Goal: Information Seeking & Learning: Learn about a topic

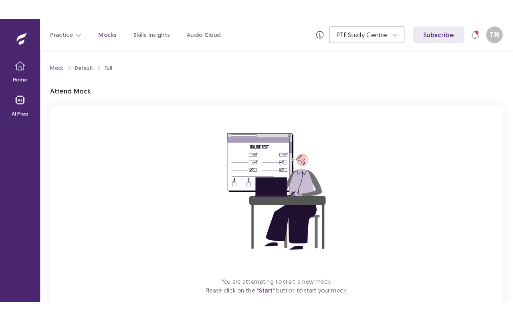
scroll to position [46, 0]
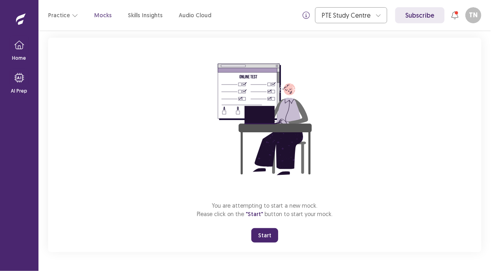
click at [265, 233] on button "Start" at bounding box center [264, 235] width 27 height 14
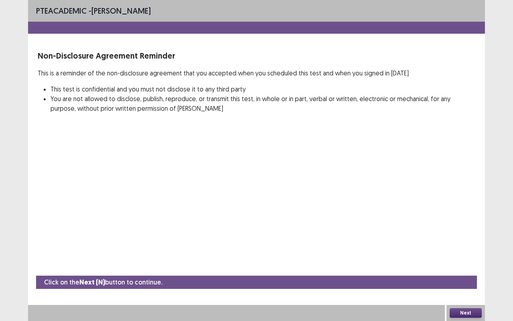
click at [463, 270] on button "Next" at bounding box center [466, 313] width 32 height 10
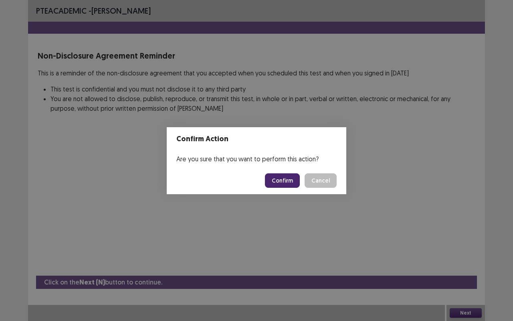
click at [272, 180] on button "Confirm" at bounding box center [282, 180] width 35 height 14
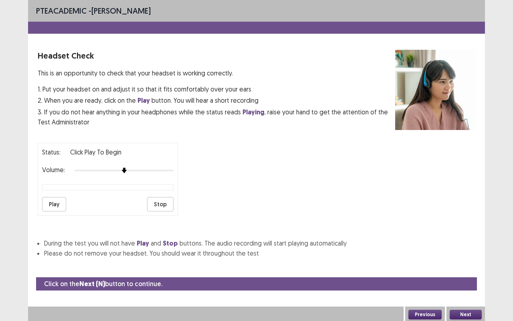
click at [169, 169] on div at bounding box center [124, 170] width 99 height 6
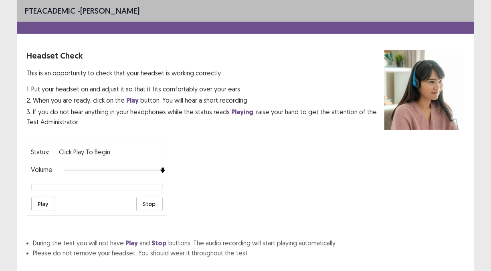
click at [233, 110] on strong "Playing" at bounding box center [243, 112] width 22 height 8
click at [40, 198] on button "Play" at bounding box center [43, 204] width 24 height 14
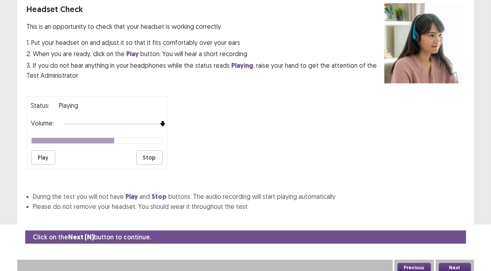
scroll to position [47, 0]
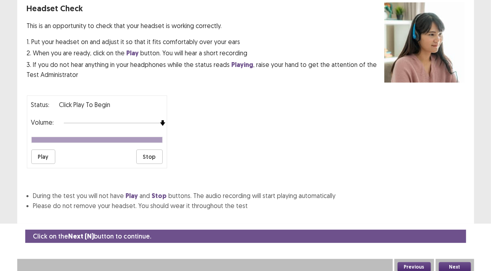
click at [456, 263] on button "Next" at bounding box center [455, 267] width 32 height 10
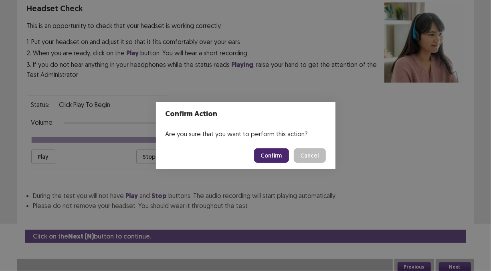
click at [270, 151] on button "Confirm" at bounding box center [271, 155] width 35 height 14
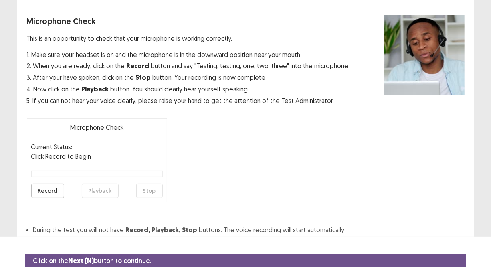
scroll to position [22, 0]
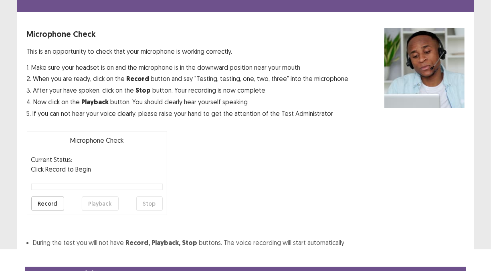
click at [49, 201] on button "Record" at bounding box center [47, 203] width 33 height 14
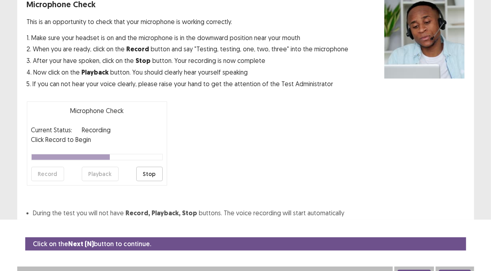
scroll to position [62, 0]
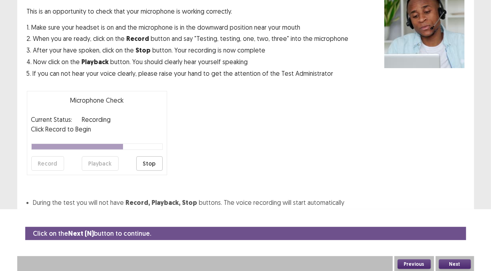
click at [149, 160] on button "Stop" at bounding box center [149, 163] width 26 height 14
click at [443, 263] on button "Next" at bounding box center [455, 264] width 32 height 10
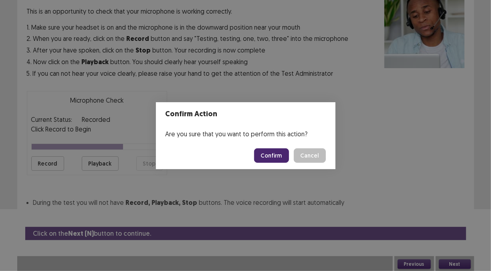
click at [283, 159] on button "Confirm" at bounding box center [271, 155] width 35 height 14
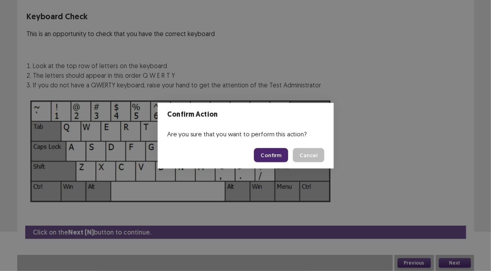
scroll to position [39, 0]
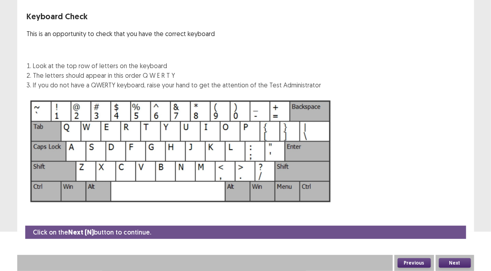
click at [449, 264] on button "Next" at bounding box center [455, 263] width 32 height 10
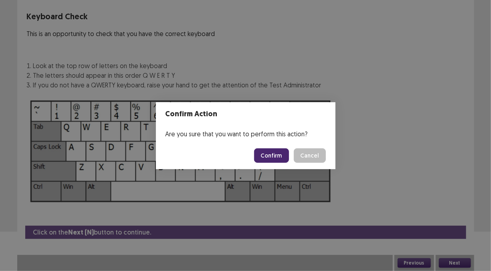
click at [271, 155] on button "Confirm" at bounding box center [271, 155] width 35 height 14
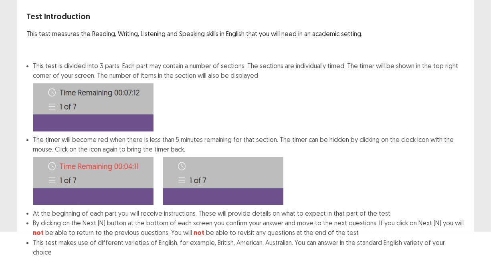
scroll to position [80, 0]
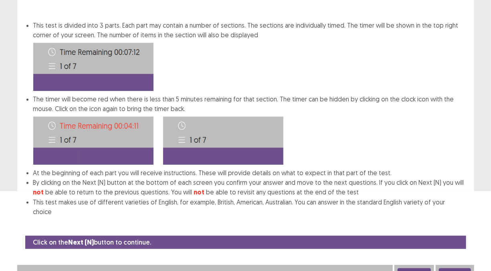
click at [451, 268] on button "Next" at bounding box center [455, 273] width 32 height 10
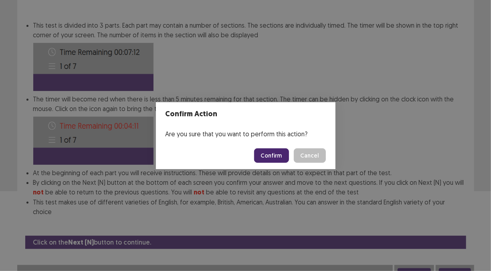
click at [276, 155] on button "Confirm" at bounding box center [271, 155] width 35 height 14
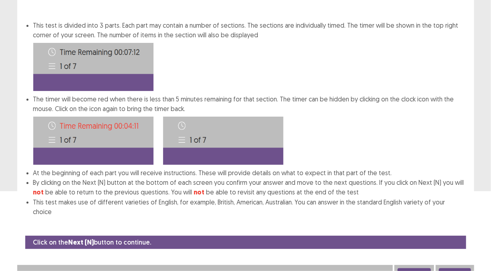
scroll to position [4, 0]
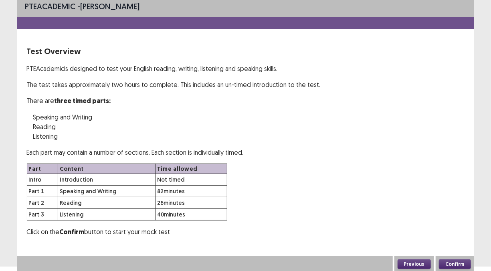
click at [457, 264] on button "Confirm" at bounding box center [455, 264] width 32 height 10
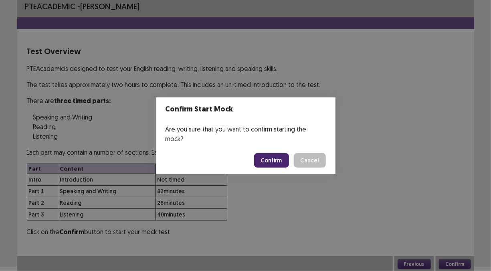
click at [267, 153] on button "Confirm" at bounding box center [271, 160] width 35 height 14
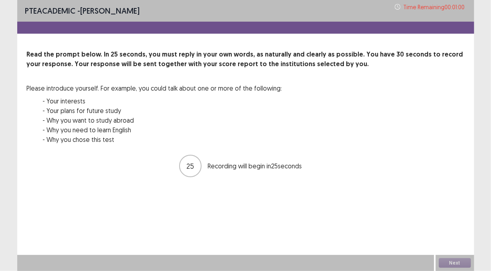
scroll to position [0, 0]
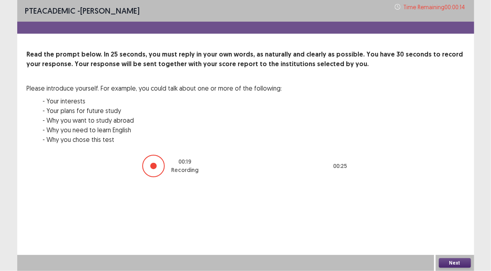
click at [455, 260] on button "Next" at bounding box center [455, 263] width 32 height 10
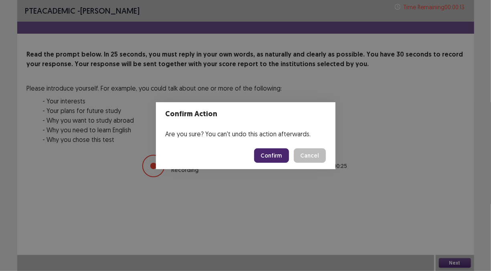
click at [281, 159] on button "Confirm" at bounding box center [271, 155] width 35 height 14
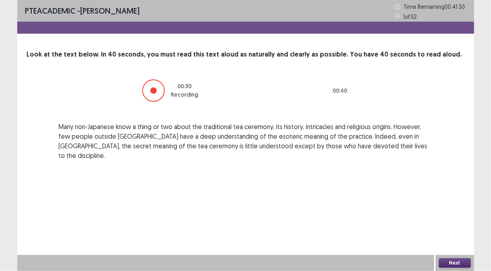
click at [455, 264] on button "Next" at bounding box center [455, 263] width 32 height 10
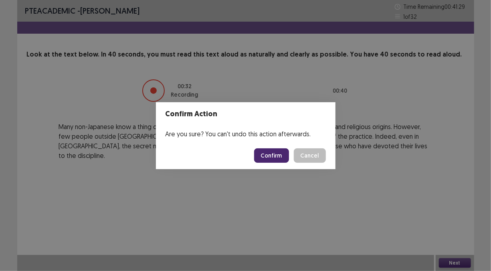
click at [277, 156] on button "Confirm" at bounding box center [271, 155] width 35 height 14
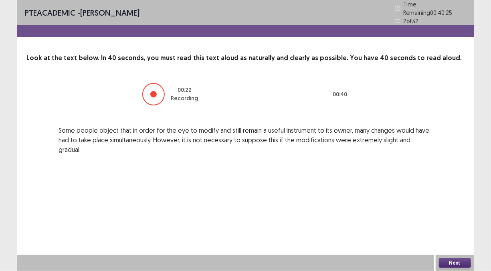
click at [457, 260] on button "Next" at bounding box center [455, 263] width 32 height 10
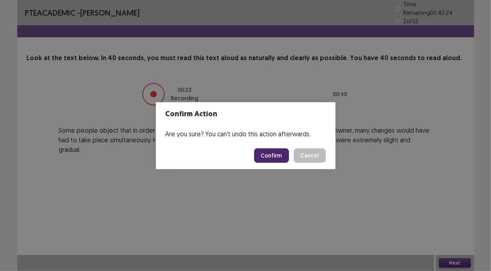
click at [284, 151] on button "Confirm" at bounding box center [271, 155] width 35 height 14
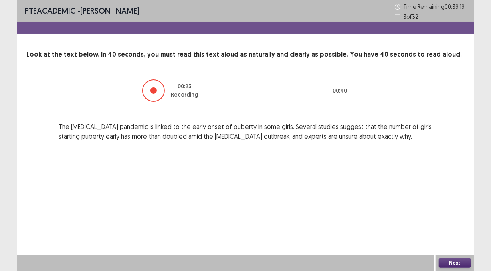
click at [448, 257] on div "Next" at bounding box center [455, 263] width 38 height 16
click at [466, 264] on button "Next" at bounding box center [455, 263] width 32 height 10
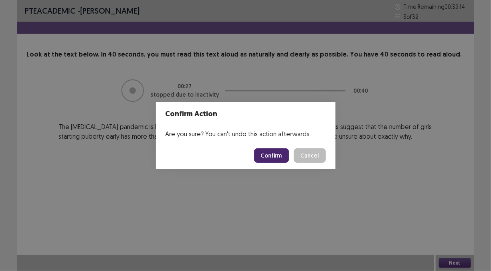
click at [267, 158] on button "Confirm" at bounding box center [271, 155] width 35 height 14
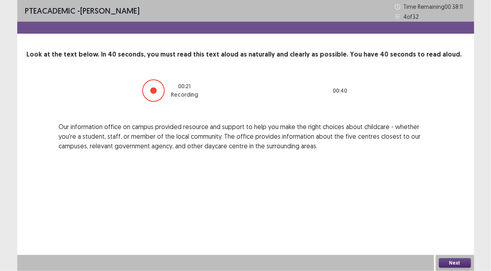
click at [466, 264] on button "Next" at bounding box center [455, 263] width 32 height 10
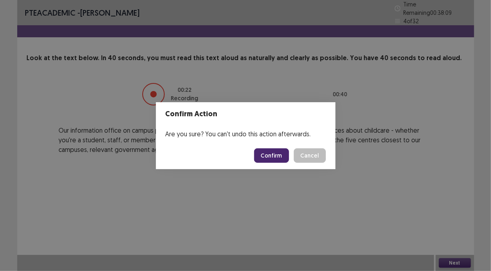
click at [279, 151] on button "Confirm" at bounding box center [271, 155] width 35 height 14
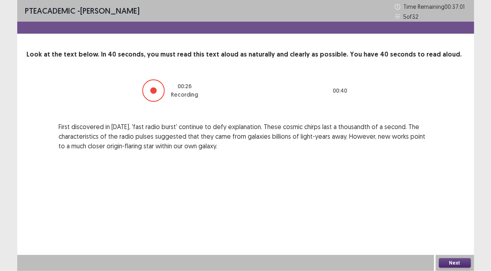
click at [459, 262] on button "Next" at bounding box center [455, 263] width 32 height 10
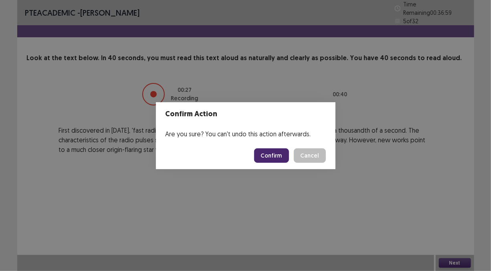
click at [270, 162] on button "Confirm" at bounding box center [271, 155] width 35 height 14
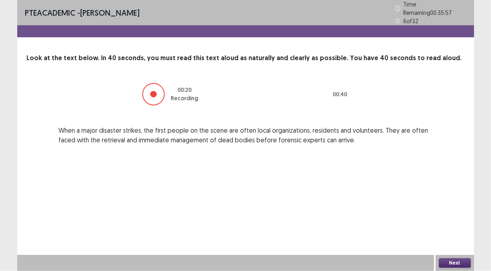
click at [469, 263] on button "Next" at bounding box center [455, 263] width 32 height 10
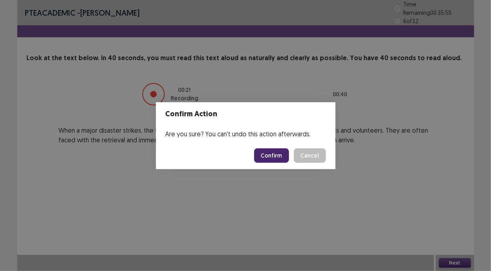
click at [258, 152] on button "Confirm" at bounding box center [271, 155] width 35 height 14
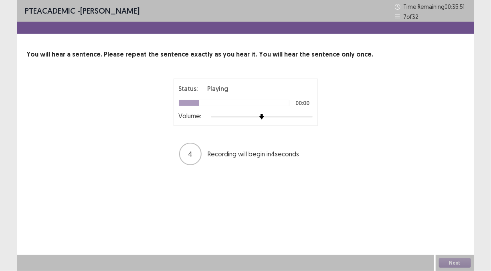
click at [297, 116] on div at bounding box center [261, 116] width 101 height 6
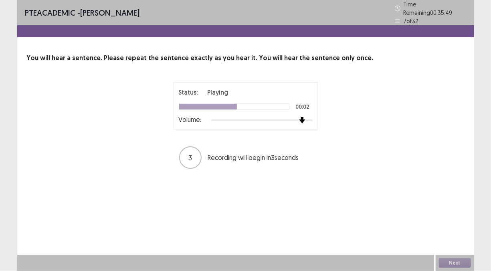
click at [306, 117] on div at bounding box center [302, 120] width 7 height 7
click at [309, 117] on div at bounding box center [261, 120] width 101 height 6
click at [309, 119] on div at bounding box center [261, 120] width 101 height 2
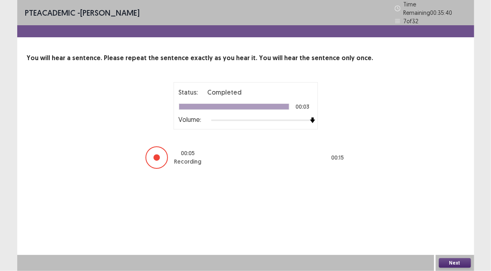
click at [451, 261] on button "Next" at bounding box center [455, 263] width 32 height 10
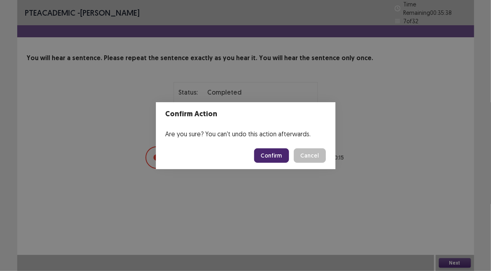
click at [277, 154] on button "Confirm" at bounding box center [271, 155] width 35 height 14
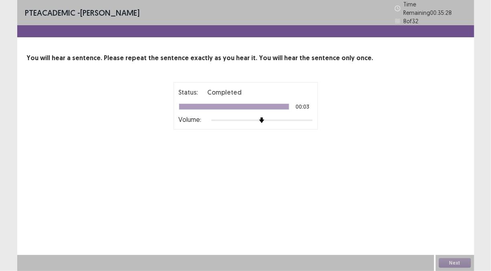
click at [298, 119] on div at bounding box center [261, 120] width 101 height 6
click at [452, 261] on button "Next" at bounding box center [455, 263] width 32 height 10
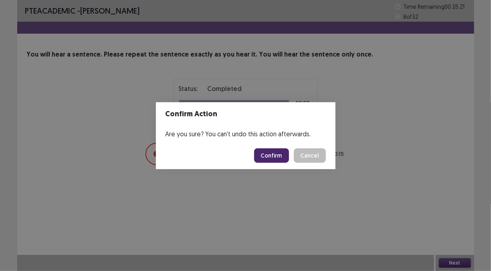
click at [282, 158] on button "Confirm" at bounding box center [271, 155] width 35 height 14
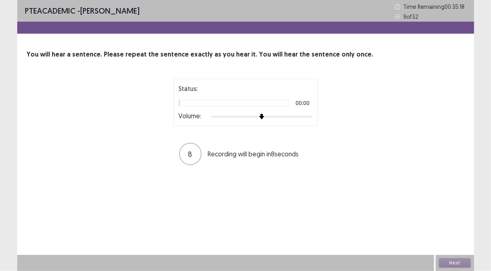
click at [311, 115] on div at bounding box center [261, 116] width 101 height 6
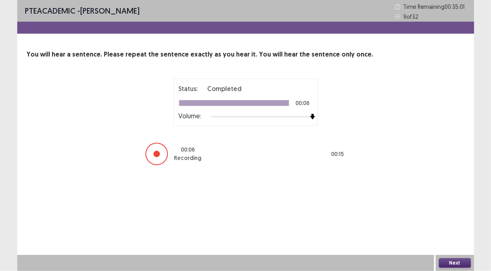
click at [447, 264] on button "Next" at bounding box center [455, 263] width 32 height 10
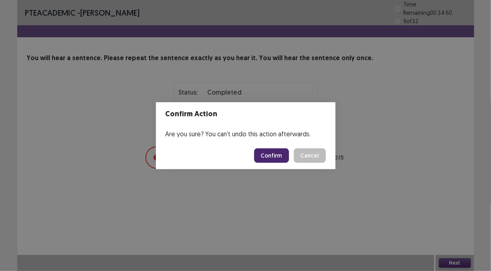
click at [261, 150] on button "Confirm" at bounding box center [271, 155] width 35 height 14
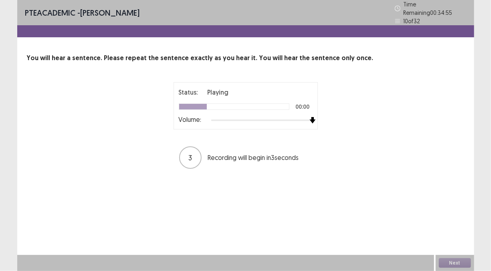
click at [310, 117] on div at bounding box center [261, 120] width 101 height 6
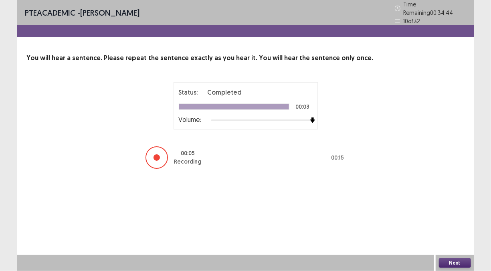
click at [447, 264] on button "Next" at bounding box center [455, 263] width 32 height 10
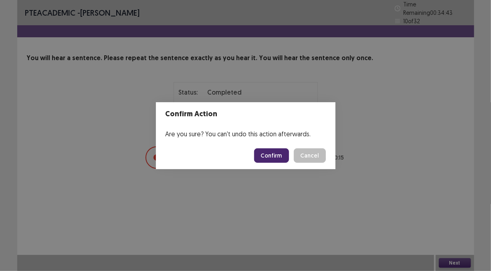
click at [279, 158] on button "Confirm" at bounding box center [271, 155] width 35 height 14
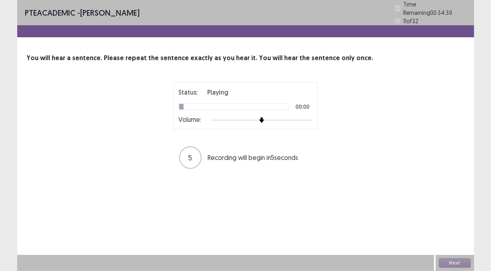
click at [297, 118] on div at bounding box center [261, 120] width 101 height 6
click at [309, 118] on div at bounding box center [261, 120] width 101 height 6
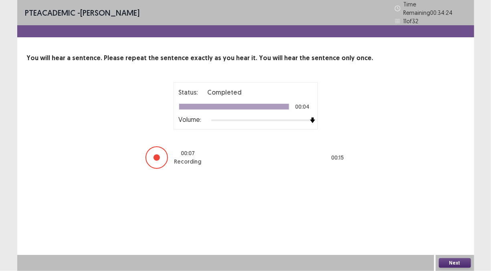
click at [444, 262] on button "Next" at bounding box center [455, 263] width 32 height 10
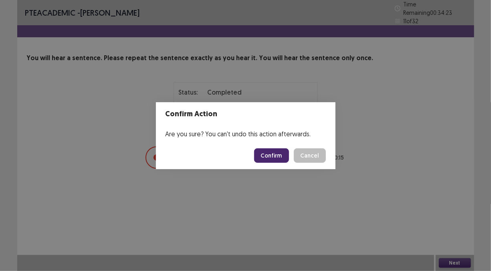
click at [270, 151] on button "Confirm" at bounding box center [271, 155] width 35 height 14
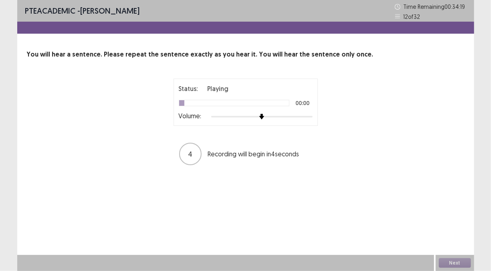
click at [299, 119] on div at bounding box center [261, 116] width 101 height 6
click at [307, 117] on div at bounding box center [261, 116] width 101 height 6
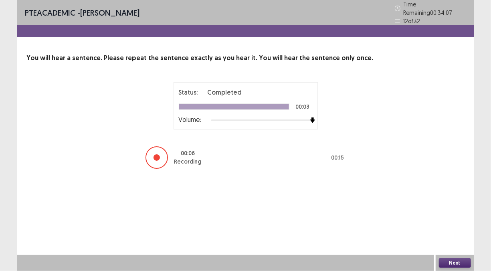
click at [461, 264] on button "Next" at bounding box center [455, 263] width 32 height 10
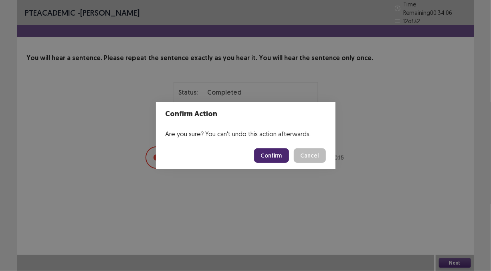
click at [265, 153] on button "Confirm" at bounding box center [271, 155] width 35 height 14
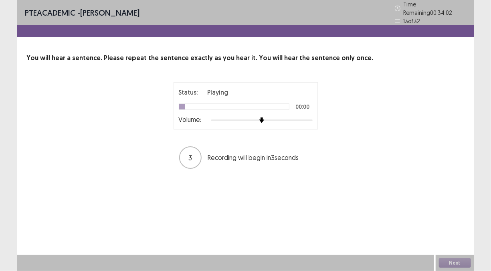
click at [313, 116] on div "Status: Playing 00:00 Volume:" at bounding box center [246, 105] width 144 height 47
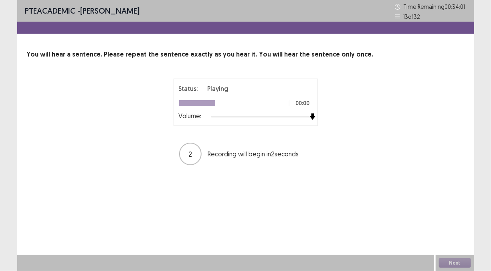
click at [311, 116] on div at bounding box center [261, 116] width 101 height 6
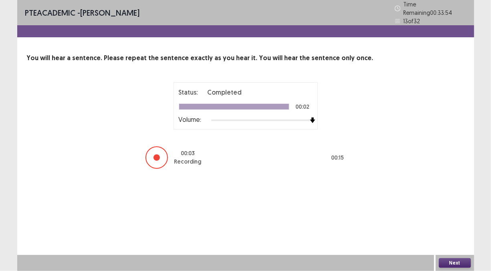
click at [466, 263] on button "Next" at bounding box center [455, 263] width 32 height 10
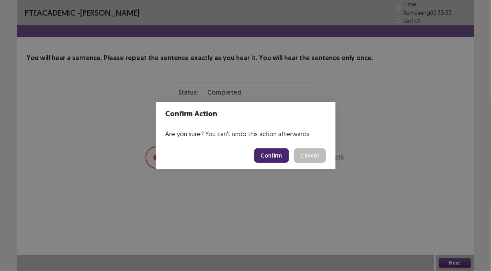
click at [260, 158] on button "Confirm" at bounding box center [271, 155] width 35 height 14
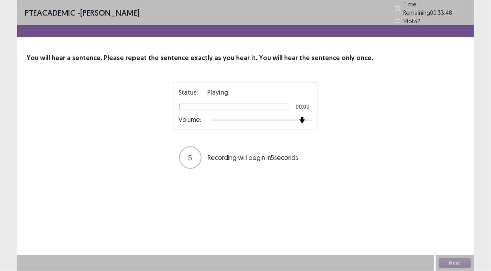
click at [301, 117] on div at bounding box center [261, 120] width 101 height 6
click at [312, 112] on div "Status: Playing 00:02 Volume:" at bounding box center [246, 105] width 134 height 37
click at [309, 117] on div at bounding box center [261, 120] width 101 height 6
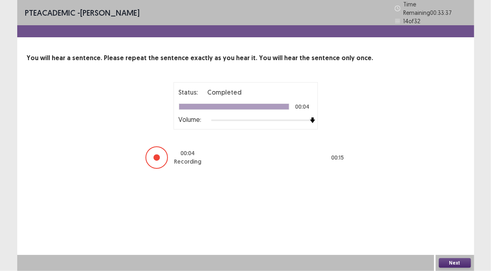
click at [444, 260] on button "Next" at bounding box center [455, 263] width 32 height 10
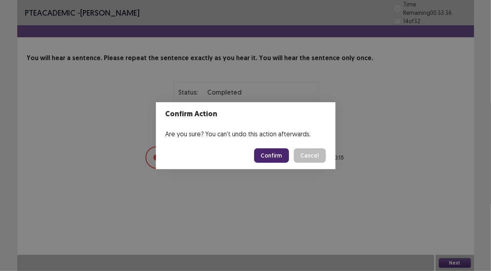
click at [266, 153] on button "Confirm" at bounding box center [271, 155] width 35 height 14
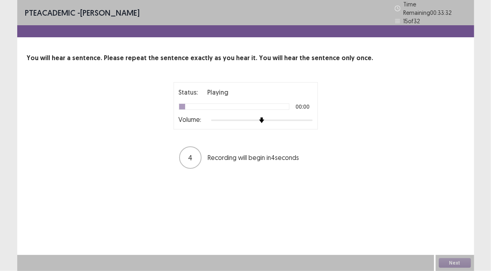
click at [303, 117] on div at bounding box center [261, 120] width 101 height 6
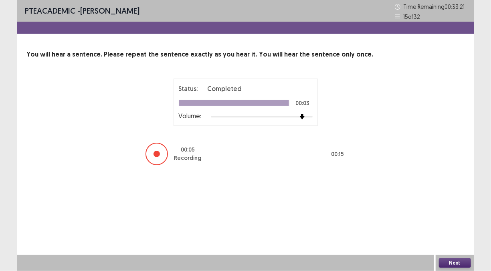
click at [458, 258] on button "Next" at bounding box center [455, 263] width 32 height 10
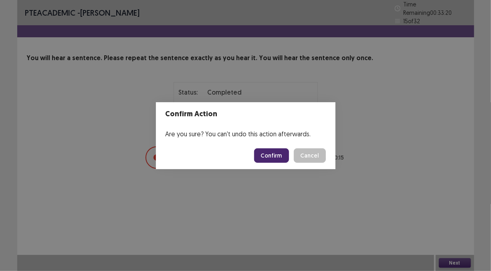
click at [280, 155] on button "Confirm" at bounding box center [271, 155] width 35 height 14
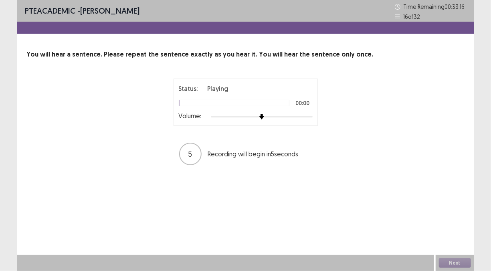
click at [308, 115] on div at bounding box center [261, 116] width 101 height 6
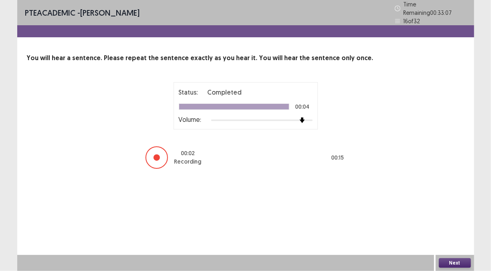
click at [454, 263] on button "Next" at bounding box center [455, 263] width 32 height 10
click at [452, 260] on button "Next" at bounding box center [455, 263] width 32 height 10
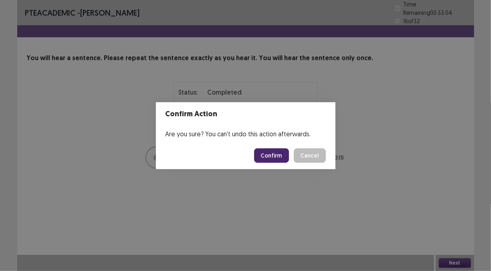
click at [264, 151] on button "Confirm" at bounding box center [271, 155] width 35 height 14
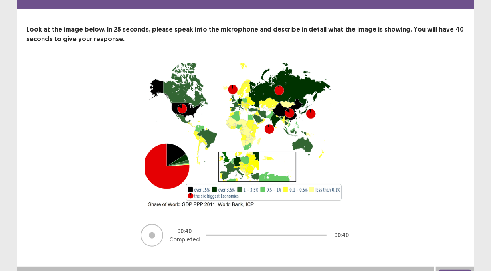
scroll to position [36, 0]
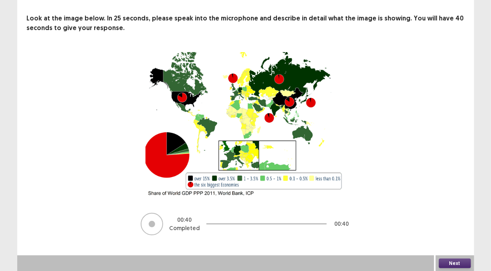
click at [462, 258] on button "Next" at bounding box center [455, 263] width 32 height 10
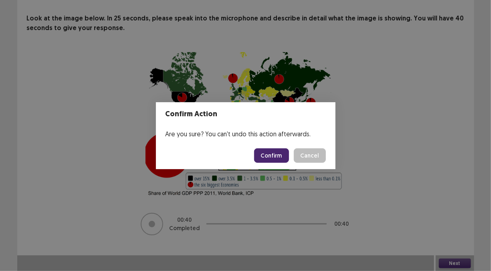
click at [279, 156] on button "Confirm" at bounding box center [271, 155] width 35 height 14
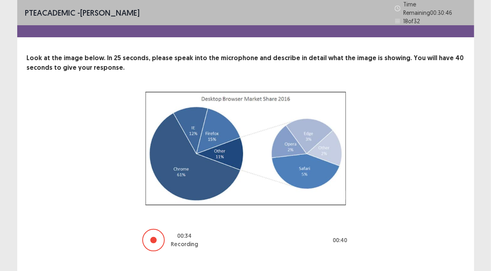
scroll to position [13, 0]
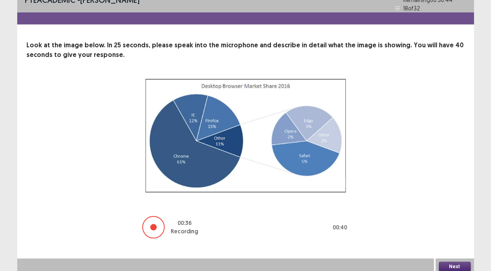
click at [454, 262] on button "Next" at bounding box center [455, 267] width 32 height 10
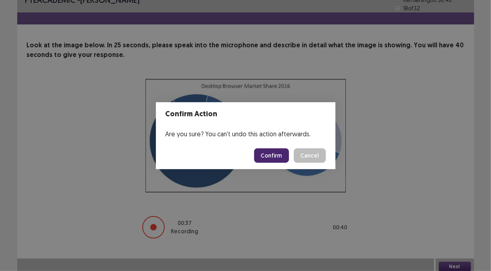
click at [272, 159] on button "Confirm" at bounding box center [271, 155] width 35 height 14
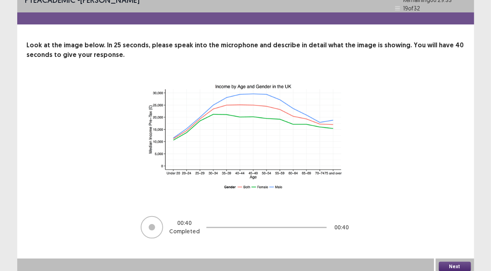
click at [464, 263] on button "Next" at bounding box center [455, 267] width 32 height 10
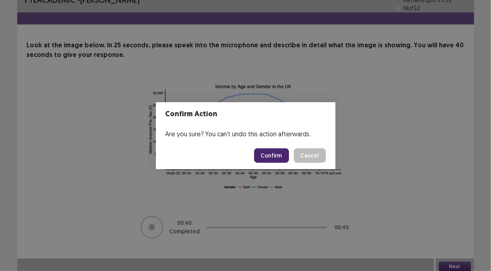
click at [266, 156] on button "Confirm" at bounding box center [271, 155] width 35 height 14
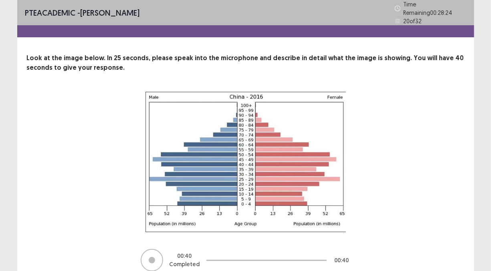
scroll to position [33, 0]
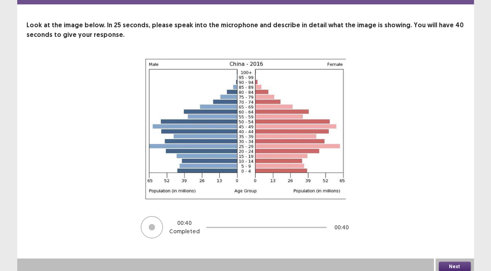
click at [452, 262] on button "Next" at bounding box center [455, 267] width 32 height 10
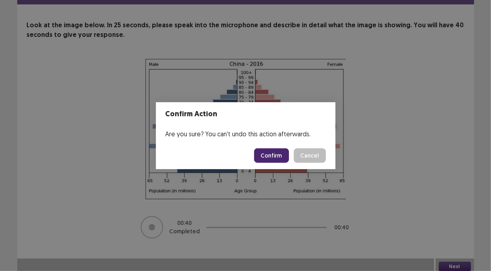
click at [262, 155] on button "Confirm" at bounding box center [271, 155] width 35 height 14
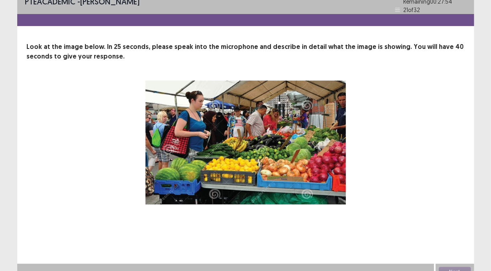
scroll to position [16, 0]
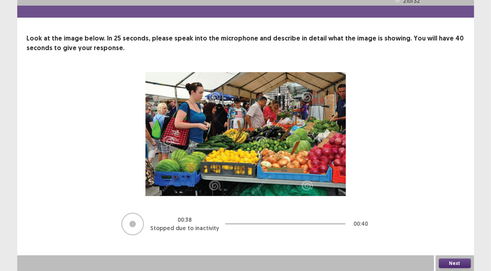
click at [444, 265] on button "Next" at bounding box center [455, 263] width 32 height 10
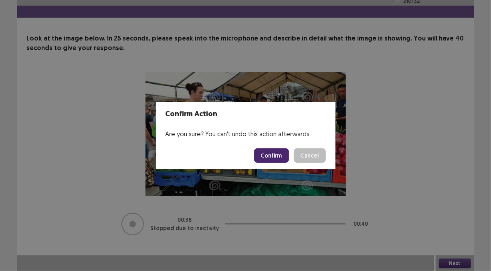
click at [275, 154] on button "Confirm" at bounding box center [271, 155] width 35 height 14
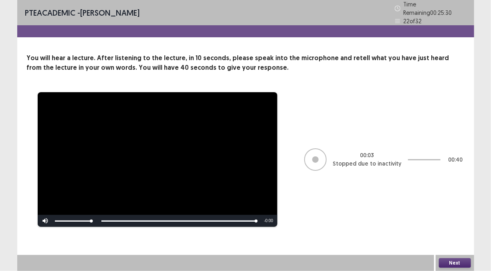
click at [454, 263] on button "Next" at bounding box center [455, 263] width 32 height 10
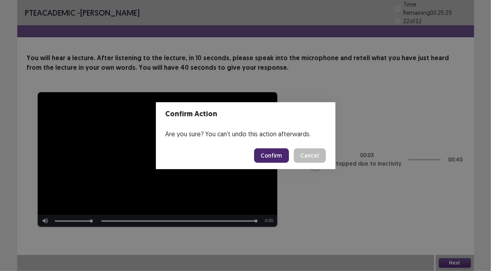
click at [281, 150] on button "Confirm" at bounding box center [271, 155] width 35 height 14
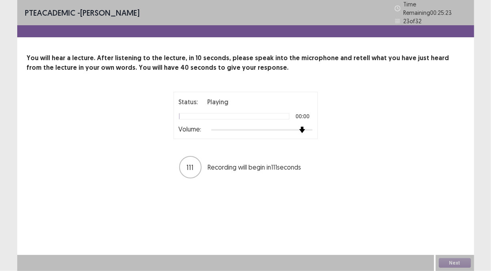
click at [303, 127] on div at bounding box center [261, 130] width 101 height 6
click at [311, 127] on div at bounding box center [261, 130] width 101 height 6
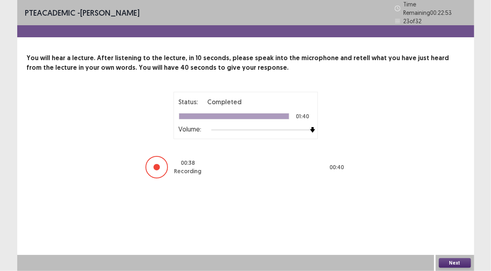
click at [464, 262] on button "Next" at bounding box center [455, 263] width 32 height 10
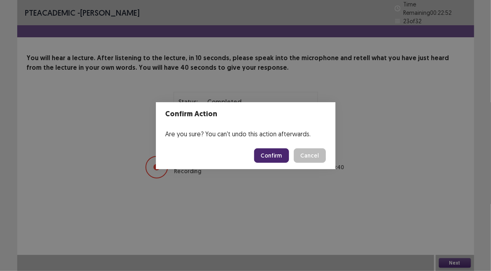
click at [275, 155] on button "Confirm" at bounding box center [271, 155] width 35 height 14
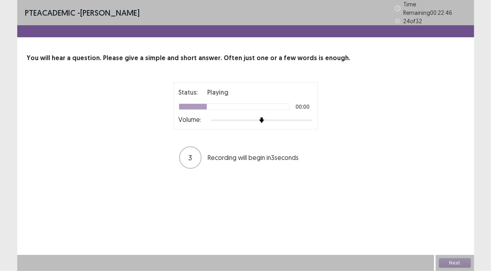
click at [299, 119] on div at bounding box center [261, 120] width 101 height 6
click at [310, 117] on div at bounding box center [261, 120] width 101 height 6
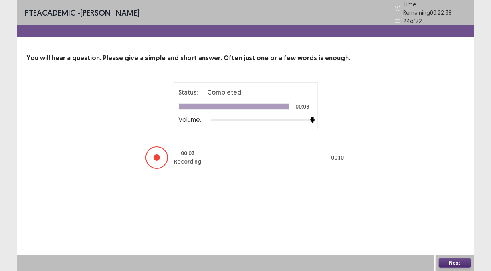
click at [455, 263] on button "Next" at bounding box center [455, 263] width 32 height 10
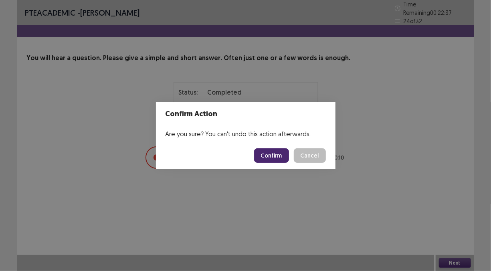
click at [274, 151] on button "Confirm" at bounding box center [271, 155] width 35 height 14
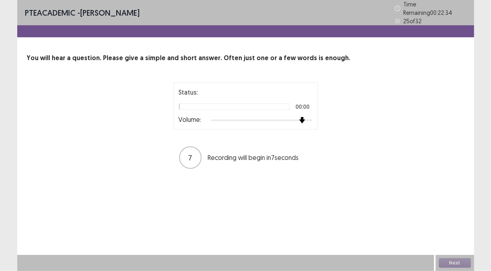
click at [303, 117] on div at bounding box center [261, 120] width 101 height 6
click at [310, 117] on div at bounding box center [261, 120] width 101 height 6
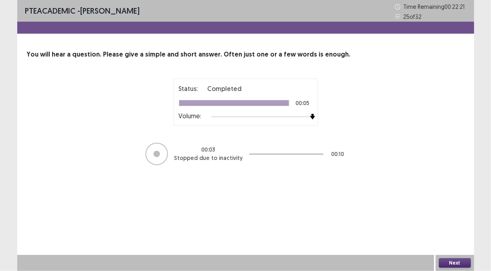
click at [452, 259] on button "Next" at bounding box center [455, 263] width 32 height 10
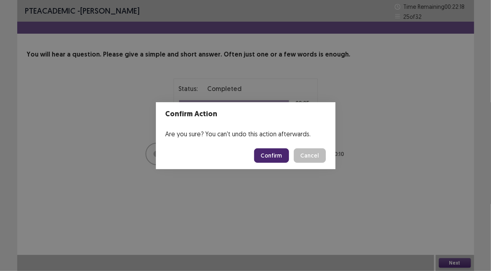
click at [279, 156] on button "Confirm" at bounding box center [271, 155] width 35 height 14
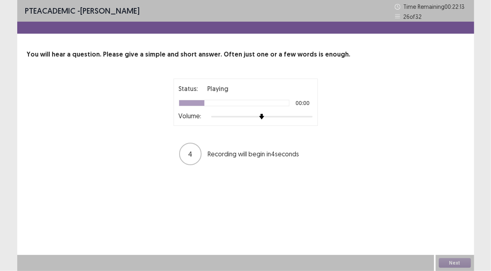
click at [299, 118] on div at bounding box center [261, 116] width 101 height 6
click at [308, 116] on div at bounding box center [261, 116] width 101 height 6
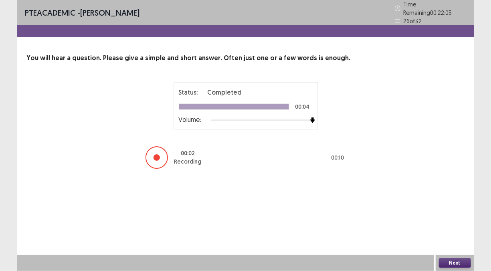
click at [454, 260] on button "Next" at bounding box center [455, 263] width 32 height 10
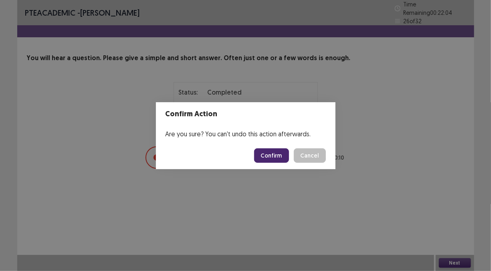
click at [282, 159] on button "Confirm" at bounding box center [271, 155] width 35 height 14
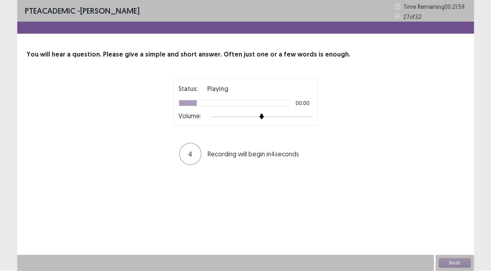
click at [303, 117] on div at bounding box center [261, 116] width 101 height 6
click at [310, 115] on div at bounding box center [261, 116] width 101 height 6
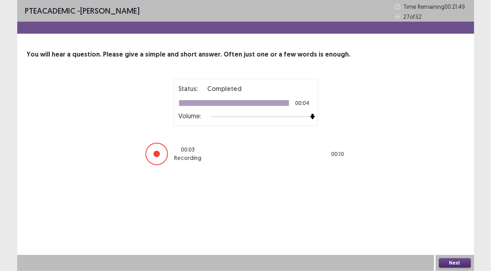
click at [460, 259] on button "Next" at bounding box center [455, 263] width 32 height 10
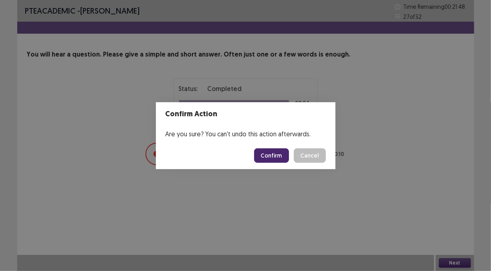
click at [287, 157] on button "Confirm" at bounding box center [271, 155] width 35 height 14
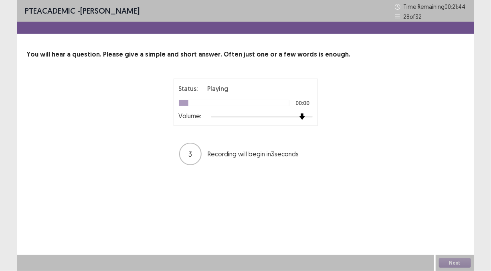
click at [303, 115] on div at bounding box center [261, 116] width 101 height 6
click at [310, 115] on div at bounding box center [261, 116] width 101 height 6
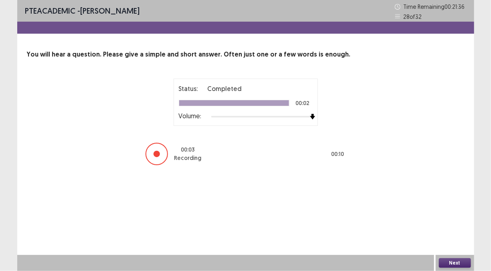
click at [457, 261] on button "Next" at bounding box center [455, 263] width 32 height 10
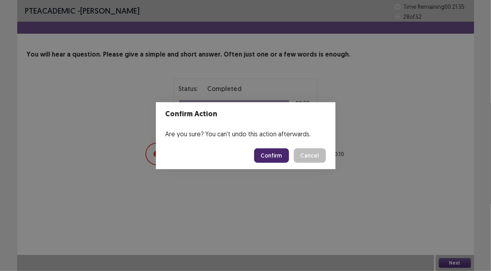
click at [287, 157] on button "Confirm" at bounding box center [271, 155] width 35 height 14
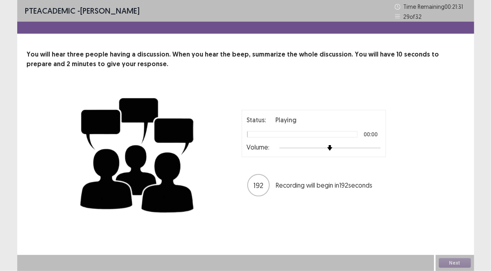
click at [372, 147] on div at bounding box center [329, 148] width 101 height 6
click at [379, 146] on div at bounding box center [329, 148] width 101 height 6
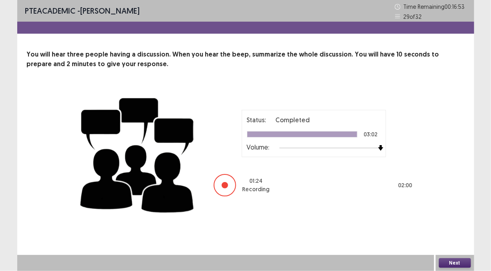
click at [451, 259] on button "Next" at bounding box center [455, 263] width 32 height 10
click at [451, 259] on div "Confirm Action Are you sure? You can't undo this action afterwards. Confirm Can…" at bounding box center [245, 135] width 491 height 271
click at [441, 260] on button "Next" at bounding box center [455, 263] width 32 height 10
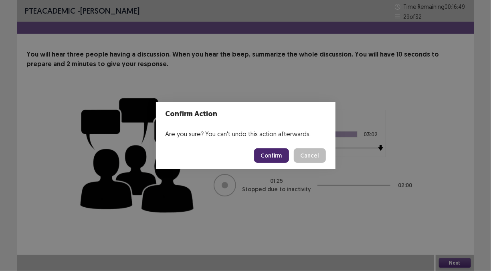
click at [278, 156] on button "Confirm" at bounding box center [271, 155] width 35 height 14
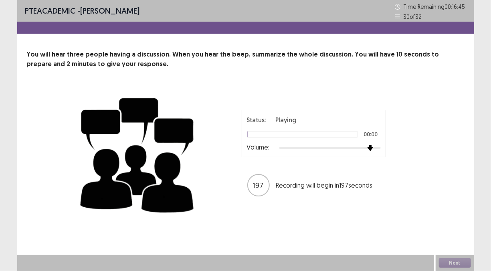
click at [366, 147] on div at bounding box center [329, 148] width 101 height 6
click at [377, 148] on div at bounding box center [329, 148] width 101 height 6
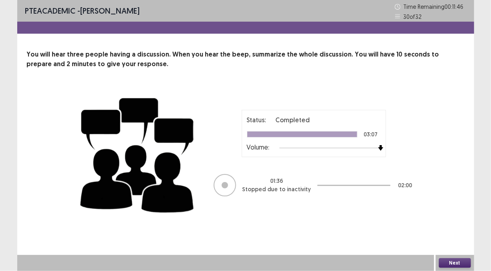
click at [451, 262] on button "Next" at bounding box center [455, 263] width 32 height 10
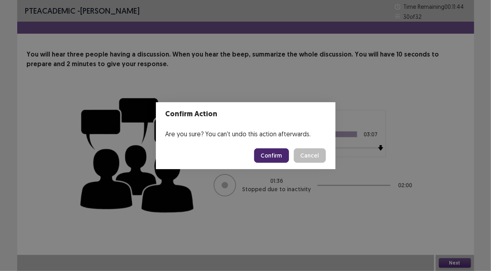
click at [282, 154] on button "Confirm" at bounding box center [271, 155] width 35 height 14
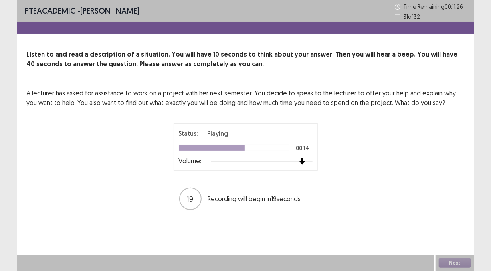
click at [304, 162] on div at bounding box center [261, 161] width 101 height 6
click at [309, 161] on div at bounding box center [261, 161] width 101 height 6
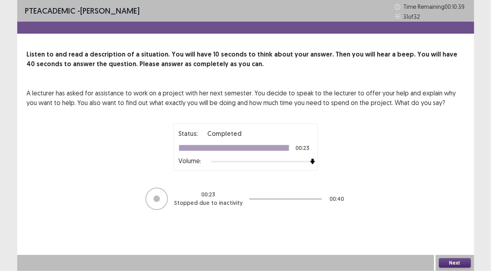
click at [451, 264] on button "Next" at bounding box center [455, 263] width 32 height 10
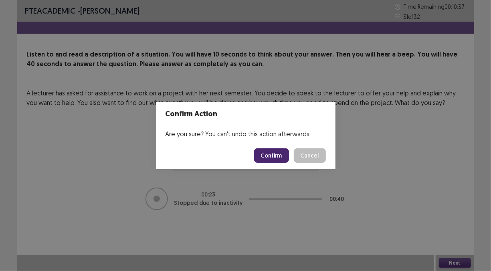
click at [277, 159] on button "Confirm" at bounding box center [271, 155] width 35 height 14
